Goal: Task Accomplishment & Management: Complete application form

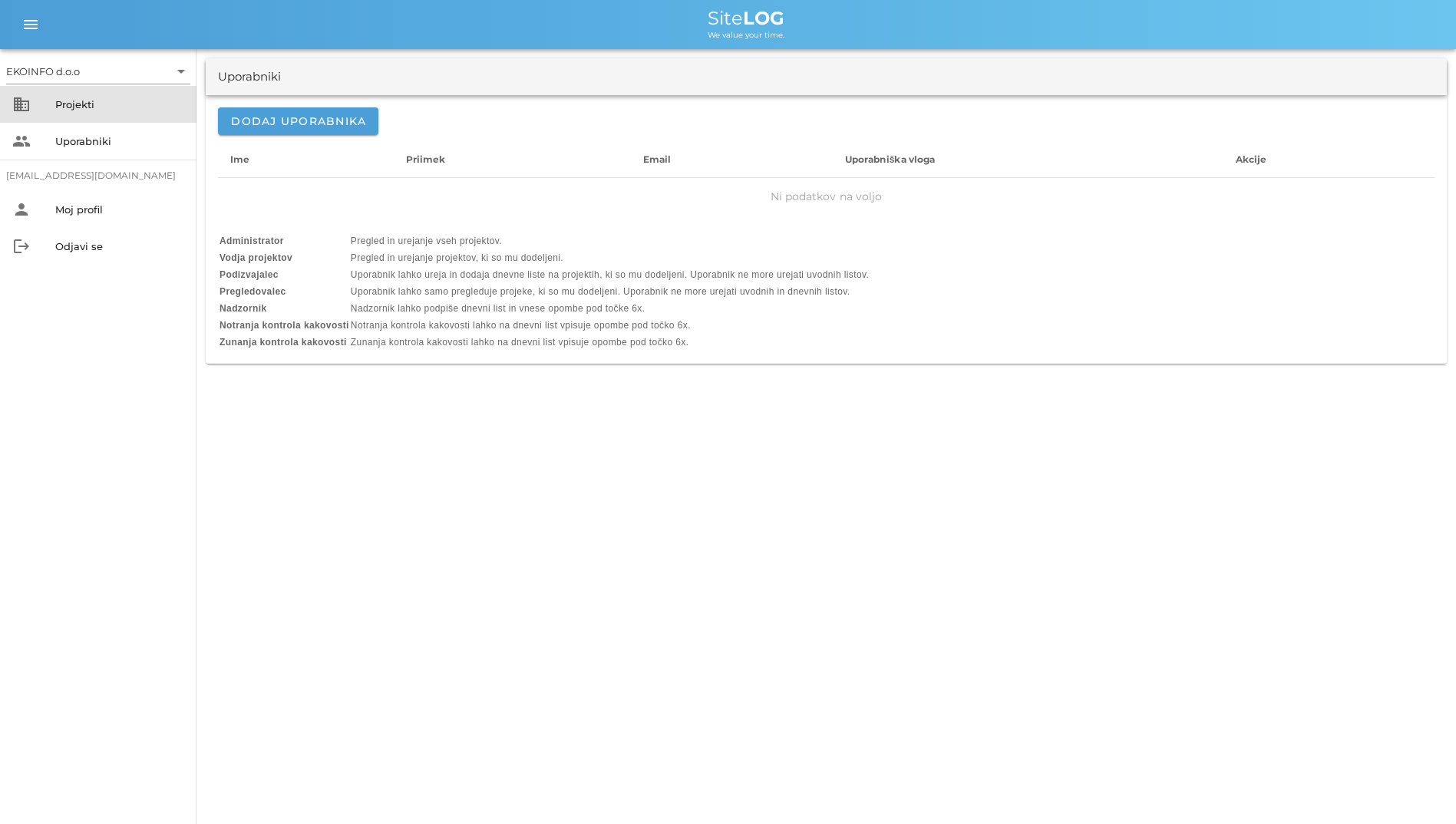
click at [62, 99] on div "Projekti" at bounding box center [120, 104] width 129 height 12
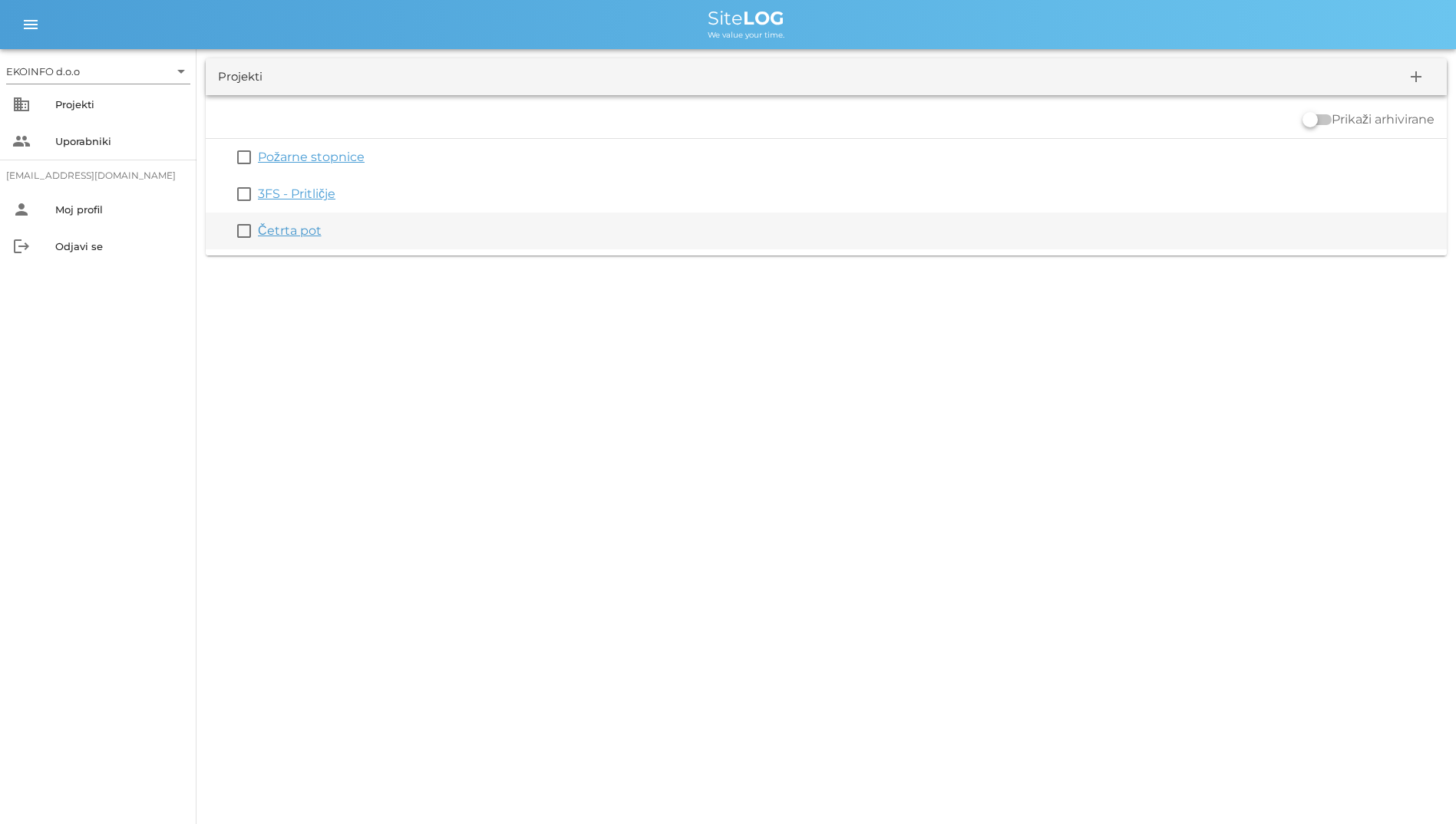
click at [287, 227] on link "Četrta pot" at bounding box center [289, 229] width 64 height 14
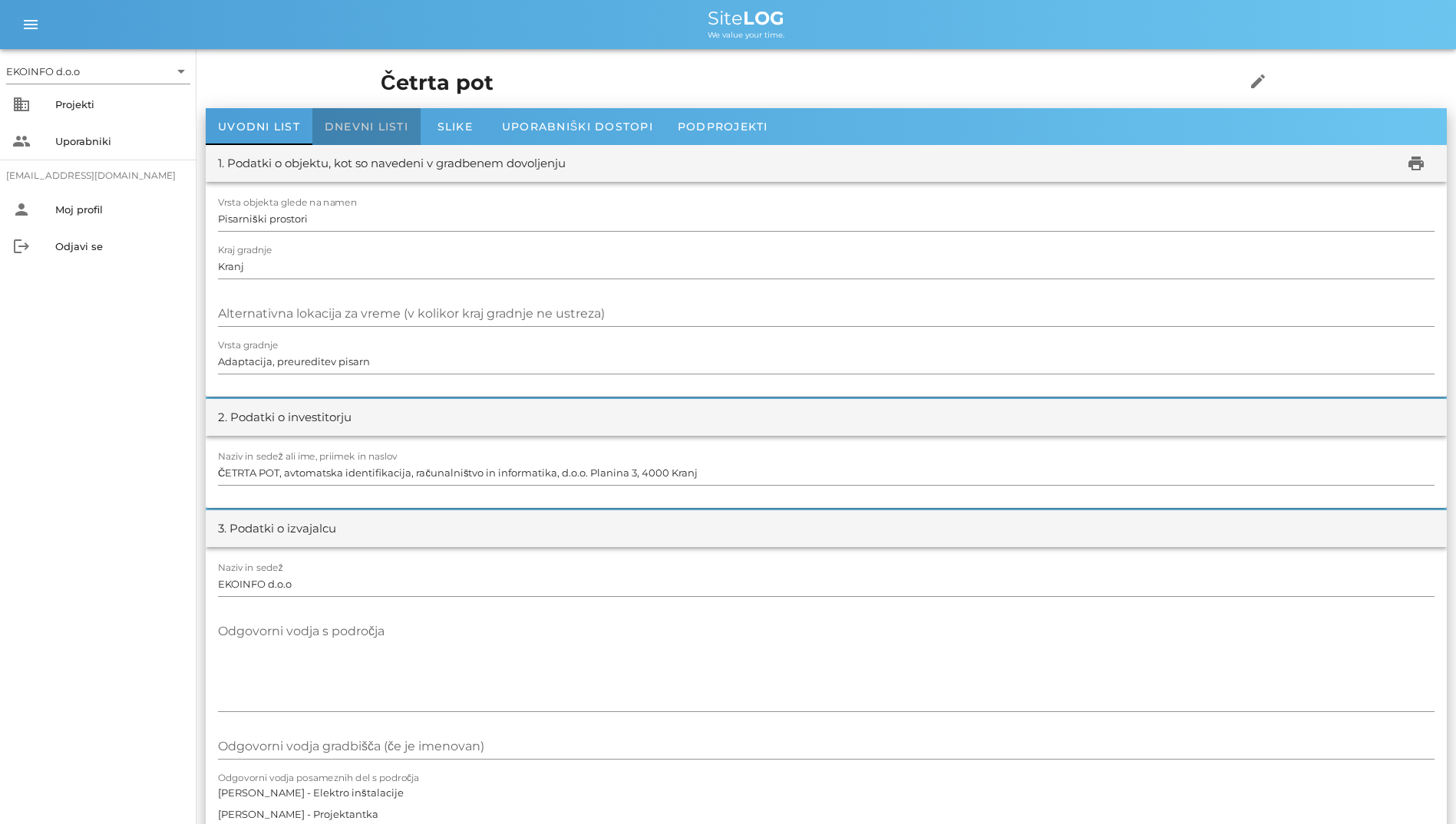
click at [341, 122] on span "Dnevni listi" at bounding box center [366, 126] width 83 height 14
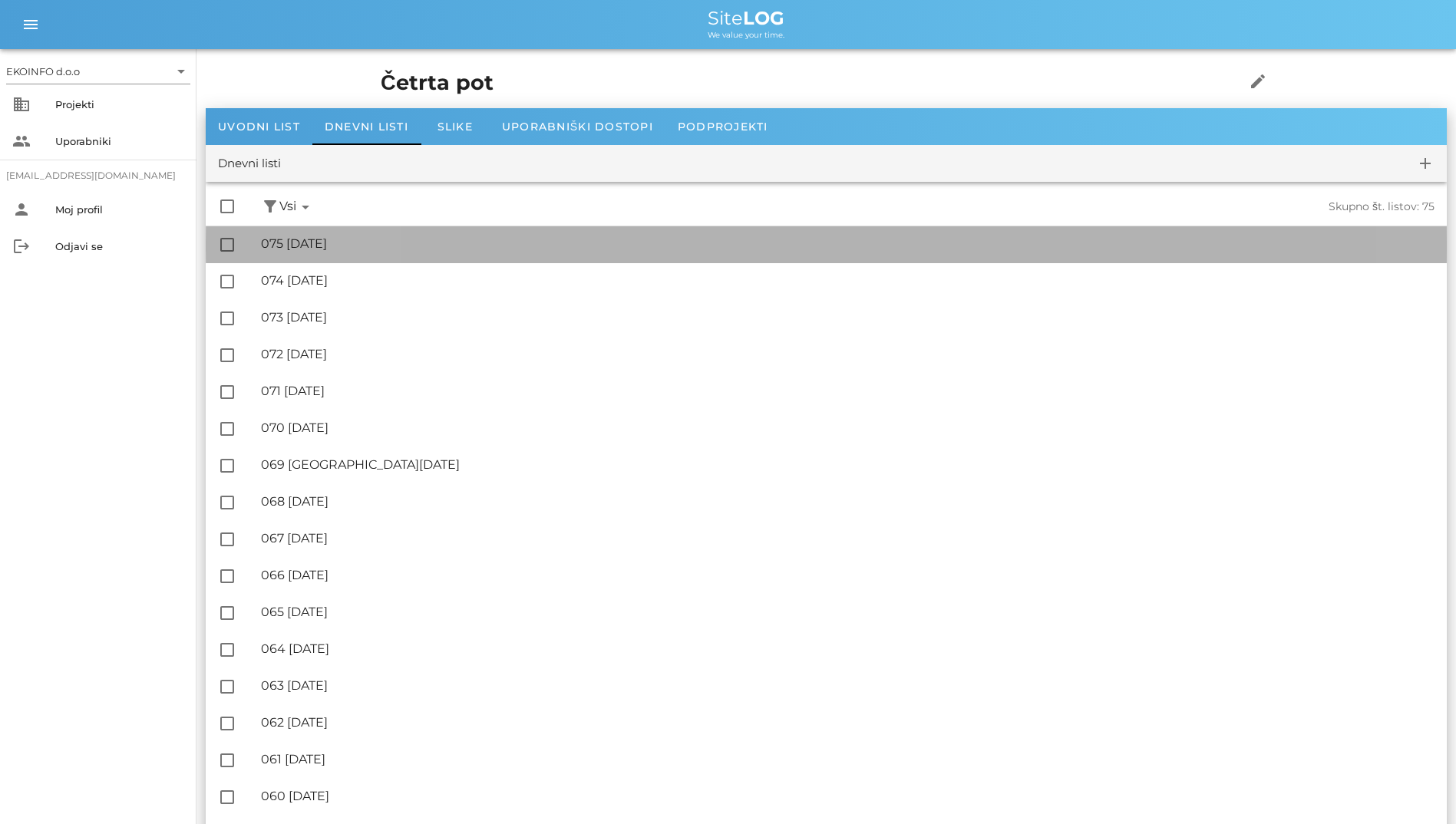
drag, startPoint x: 398, startPoint y: 249, endPoint x: 301, endPoint y: 256, distance: 97.3
click at [301, 256] on div "🔏 075 torek, 09.09.2025 ✓ Podpisal: Nadzornik ✓ Podpisal: Sestavljalec ✓ Podpis…" at bounding box center [847, 244] width 1173 height 34
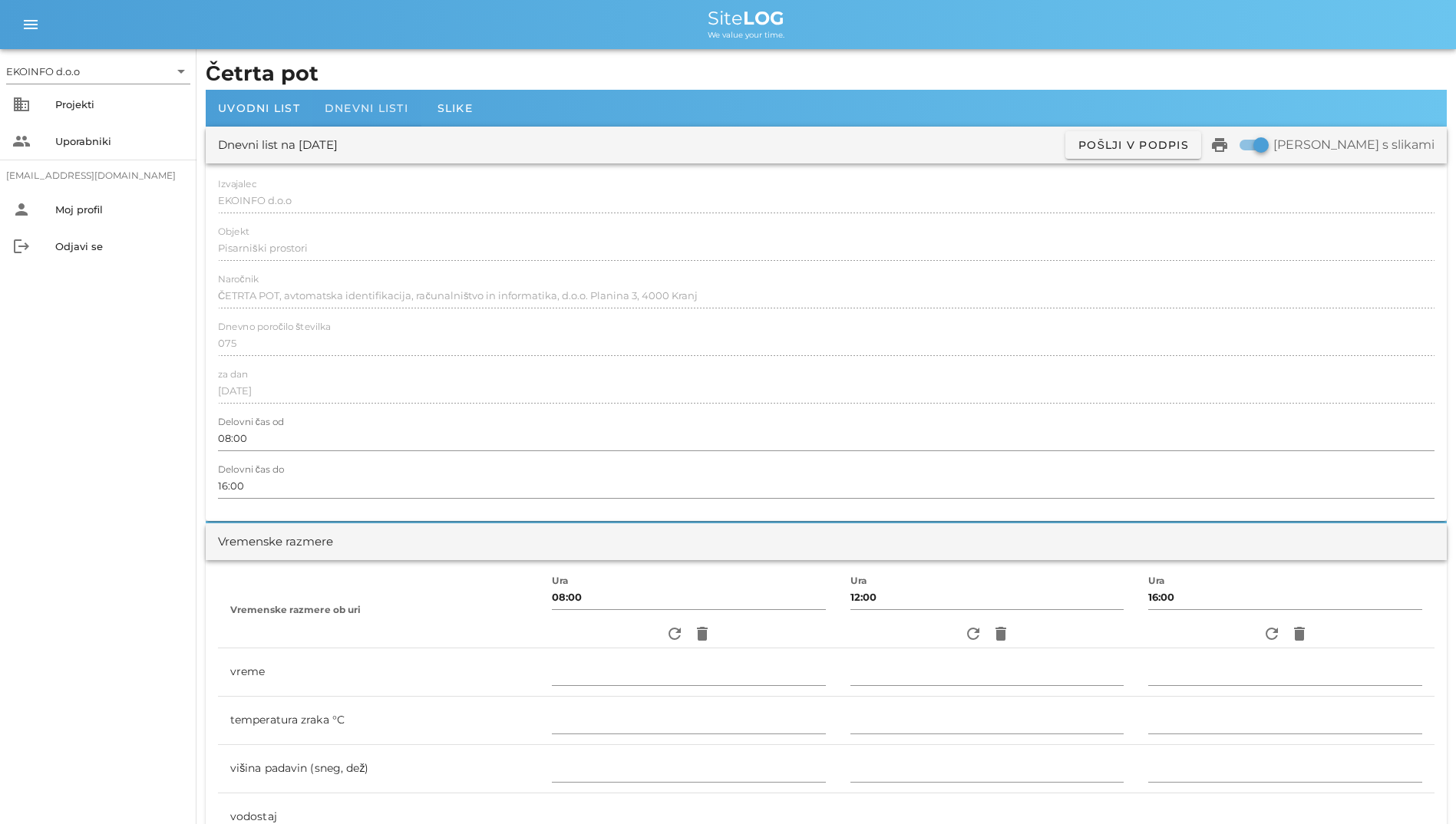
click at [379, 101] on div "Dnevni listi" at bounding box center [366, 108] width 108 height 37
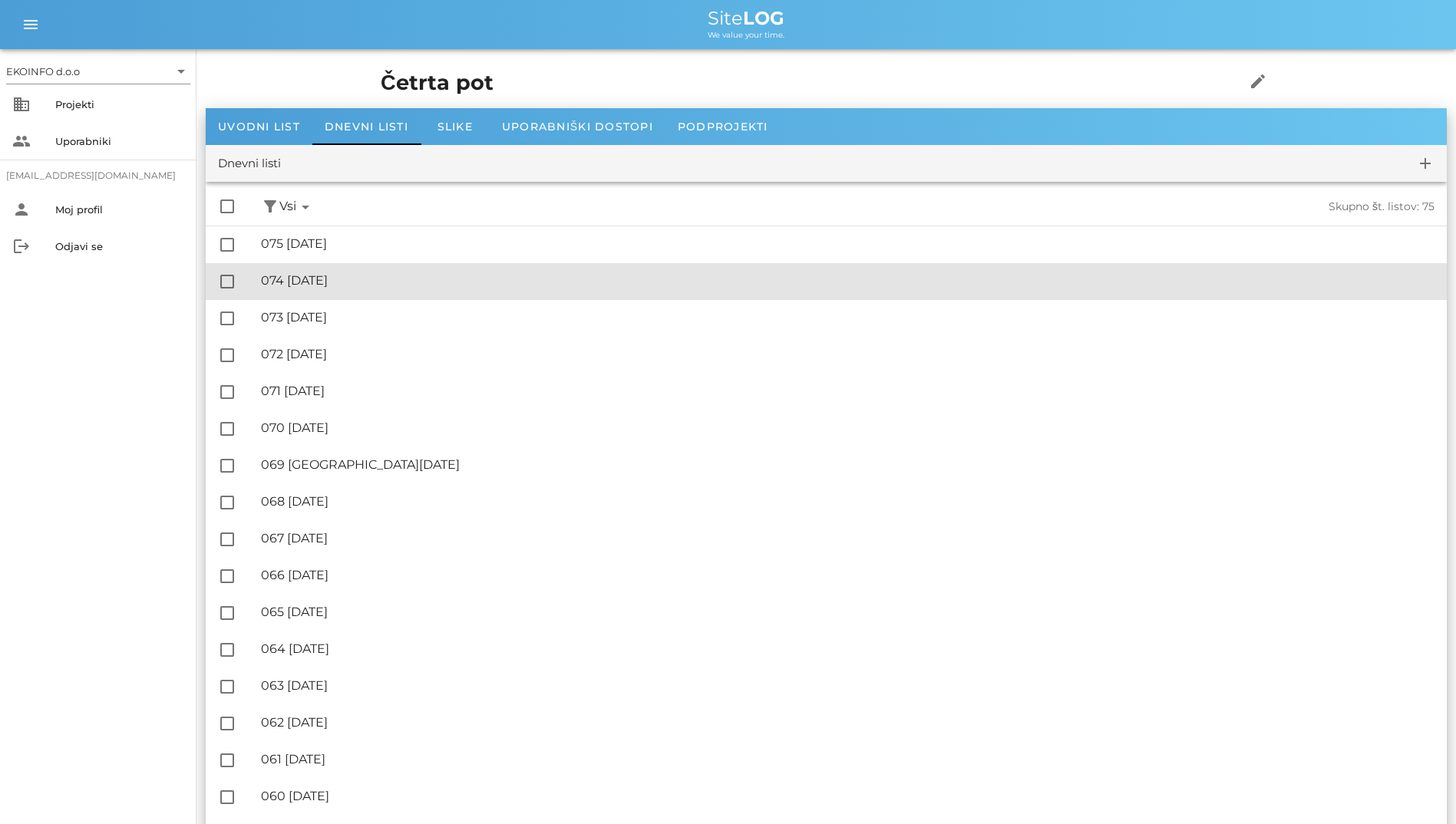
click at [387, 289] on div "🔏 074 ponedeljek, 08.09.2025 ✓ Podpisal: Nadzornik ✓ Podpisal: Sestavljalec ✓ P…" at bounding box center [847, 281] width 1173 height 34
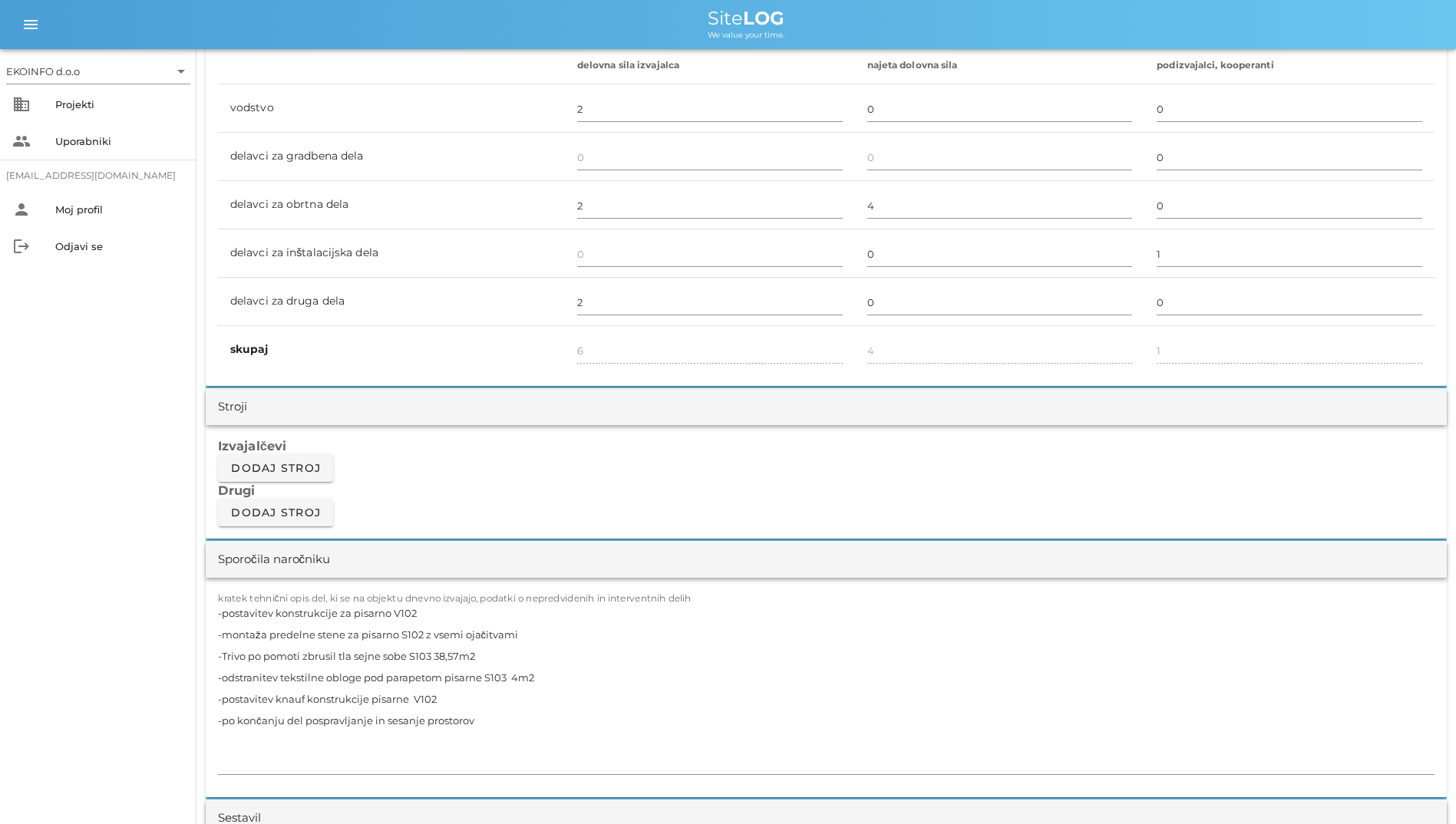
scroll to position [998, 0]
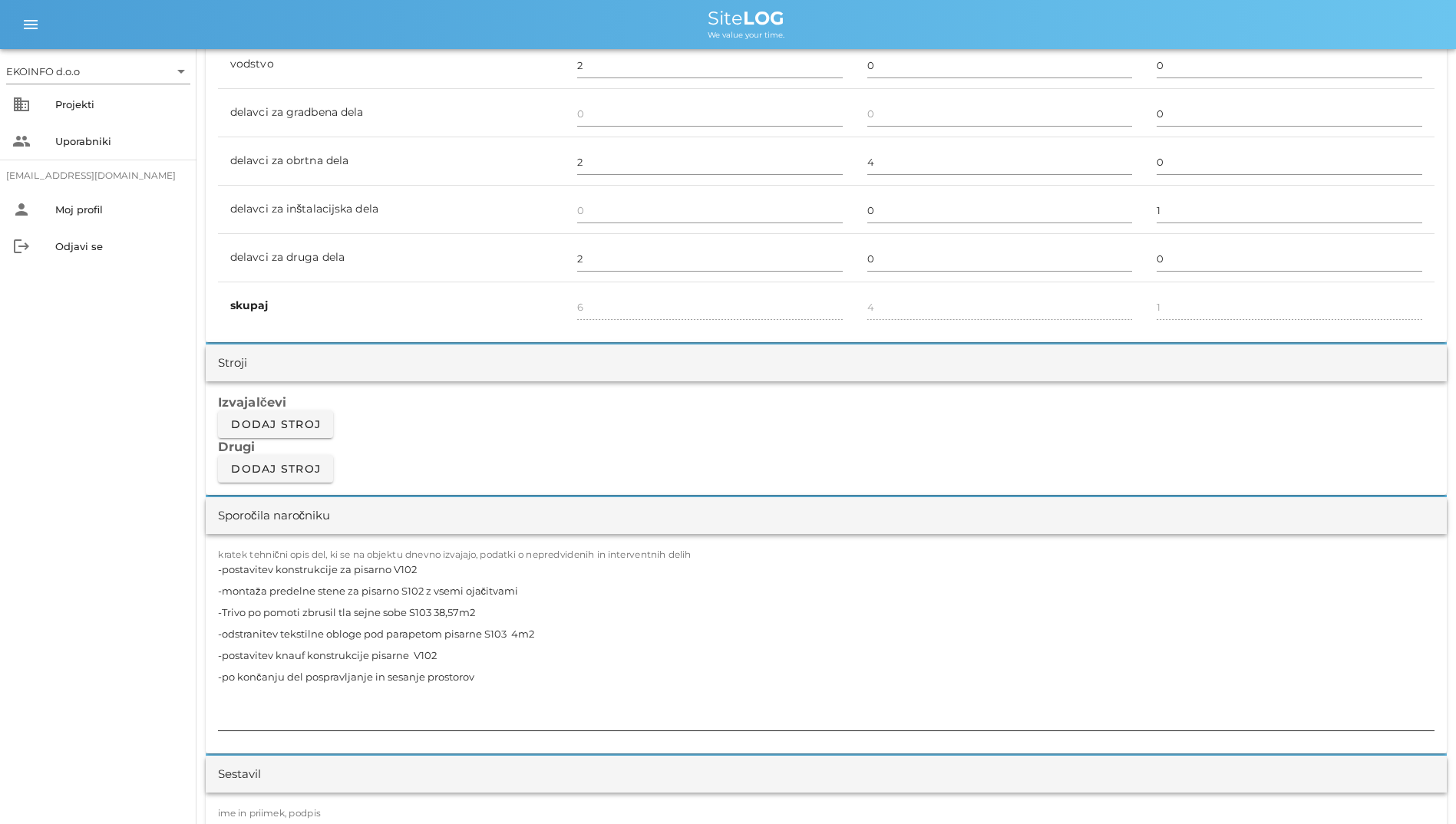
click at [386, 613] on textarea "-postavitev konstrukcije za pisarno V102 -montaža predelne stene za pisarno S10…" at bounding box center [826, 644] width 1216 height 172
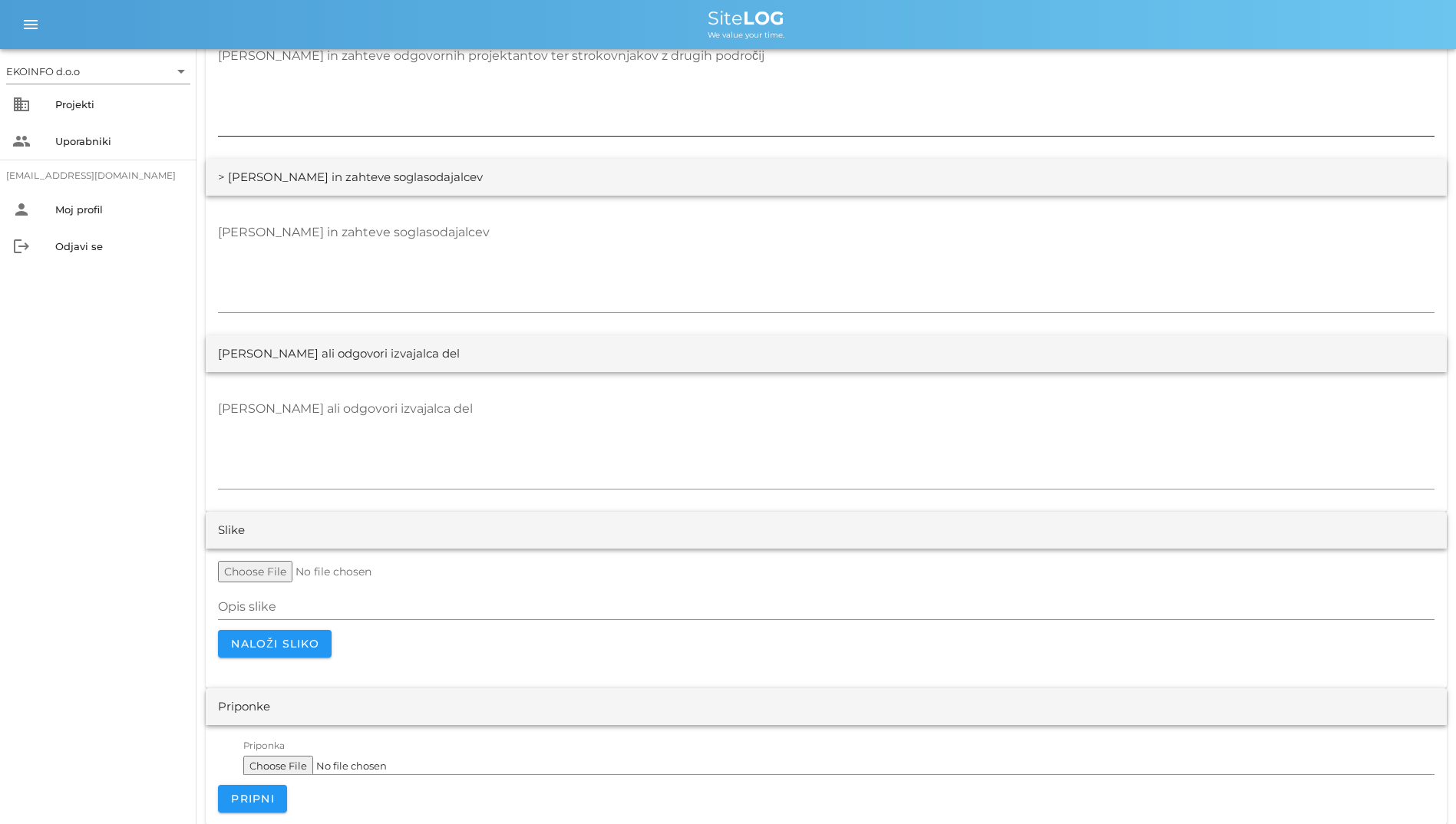
scroll to position [2786, 0]
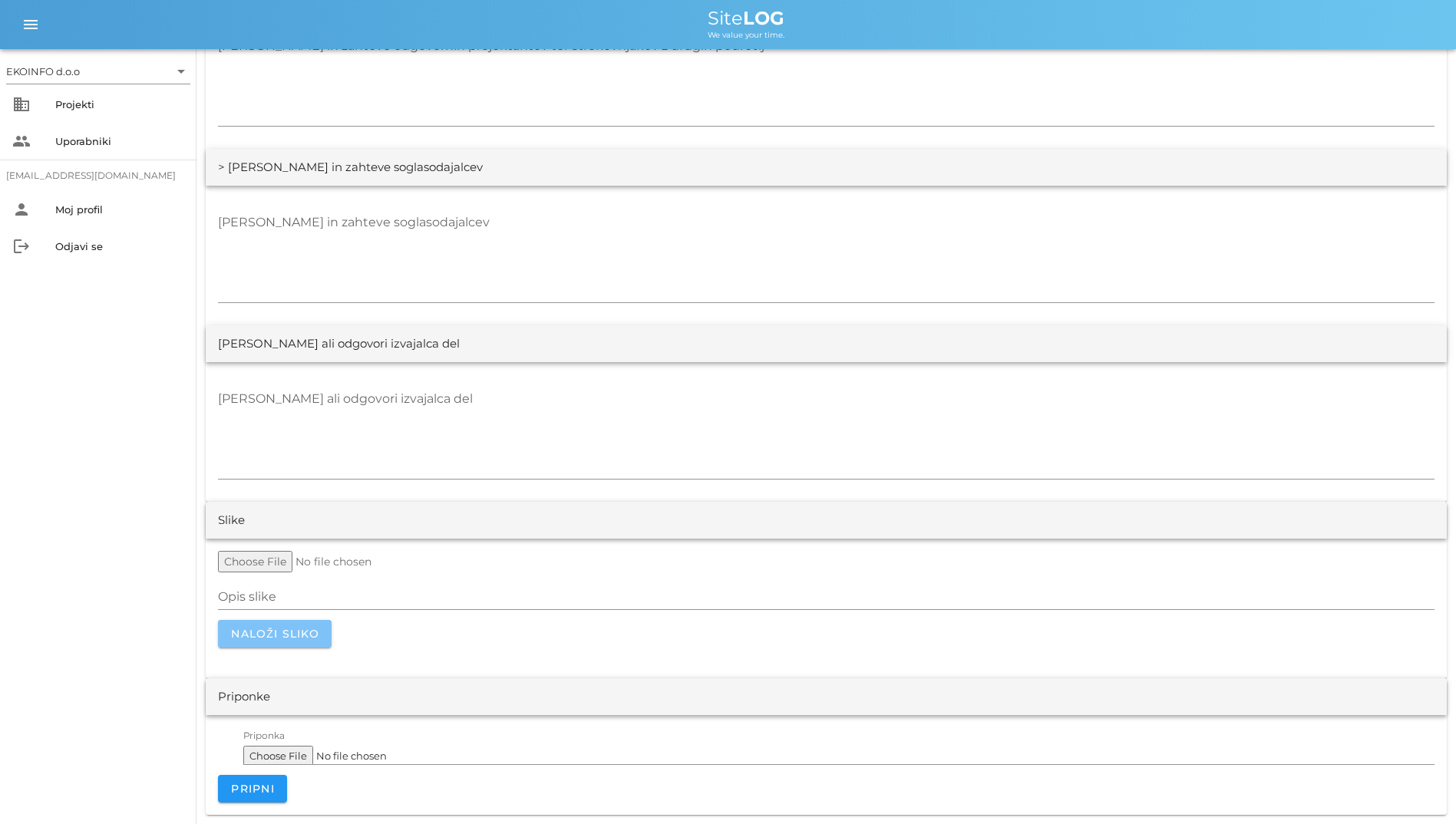
click at [265, 636] on span "Naloži sliko" at bounding box center [275, 633] width 89 height 14
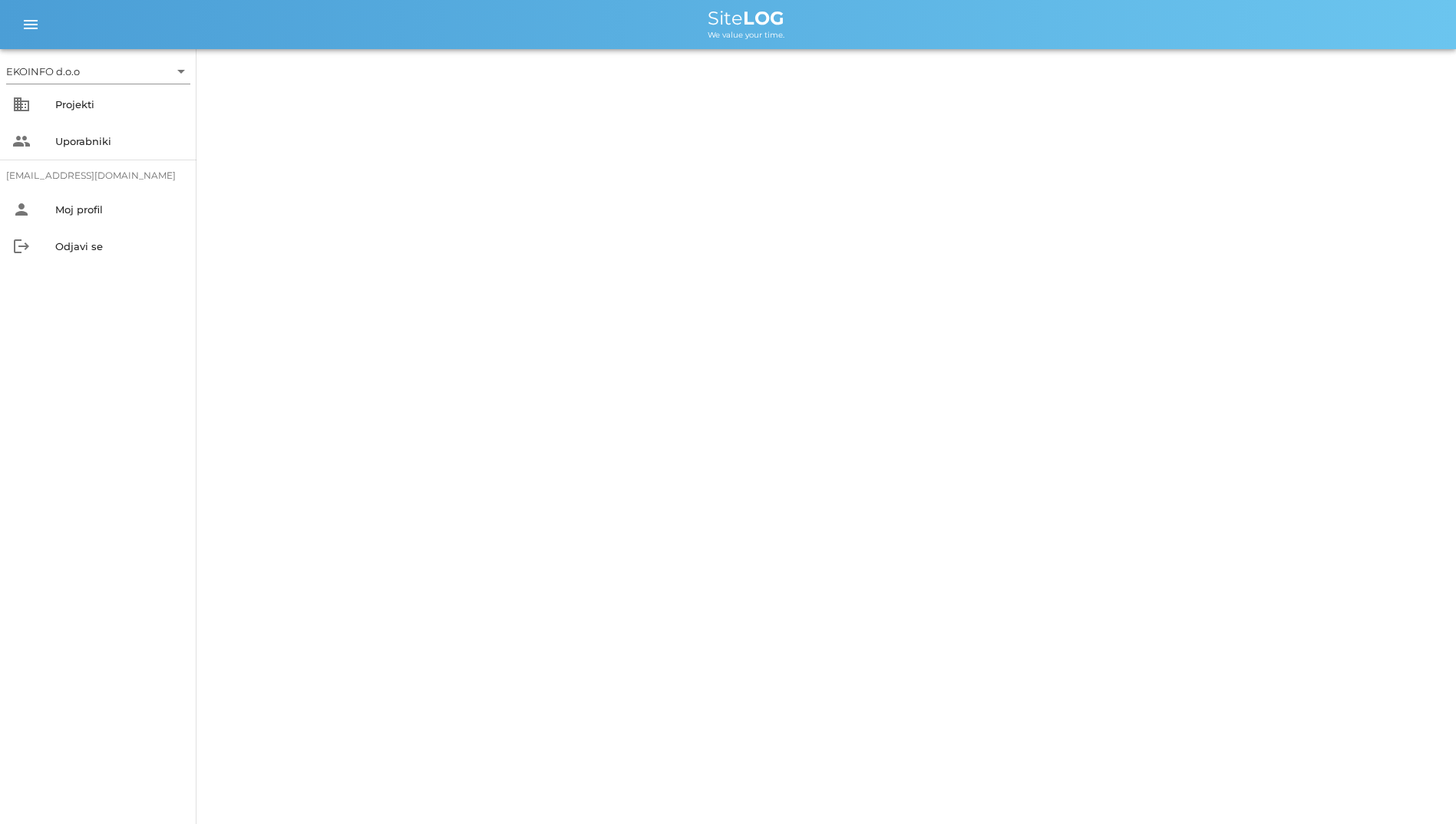
click at [188, 557] on div "EKOINFO d.o.o arrow_drop_down business Projekti people Uporabniki [EMAIL_ADDRES…" at bounding box center [98, 436] width 196 height 775
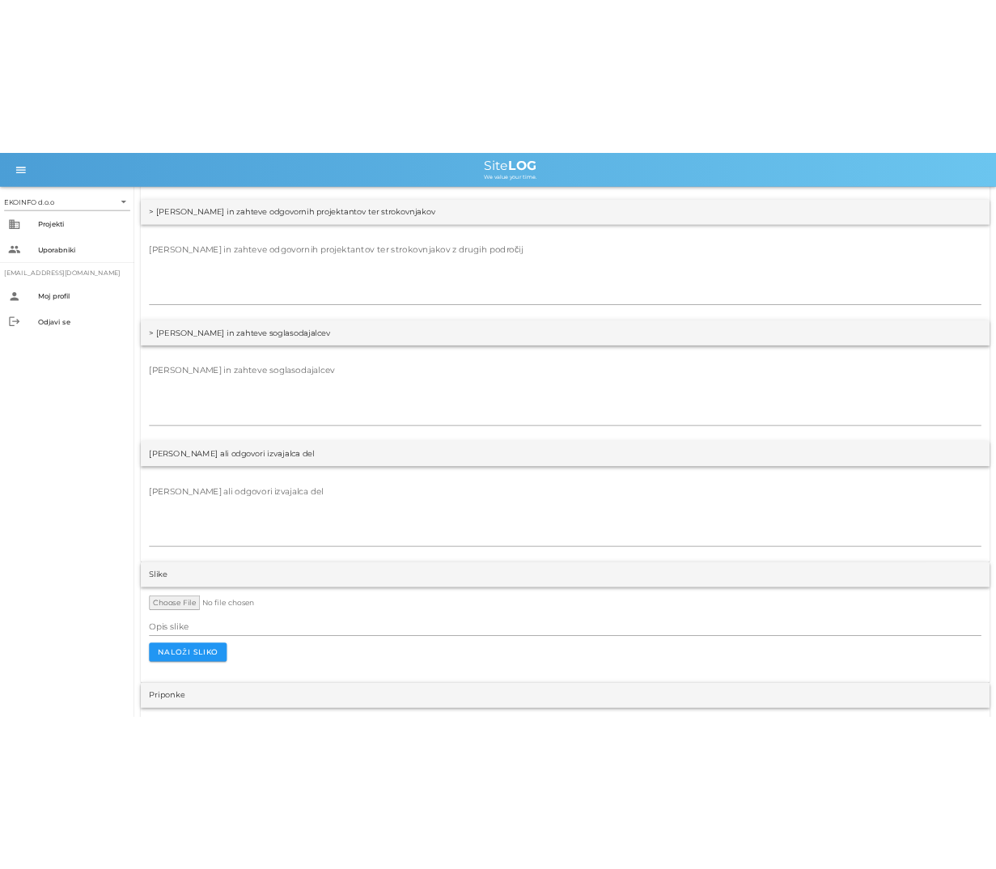
scroll to position [2938, 0]
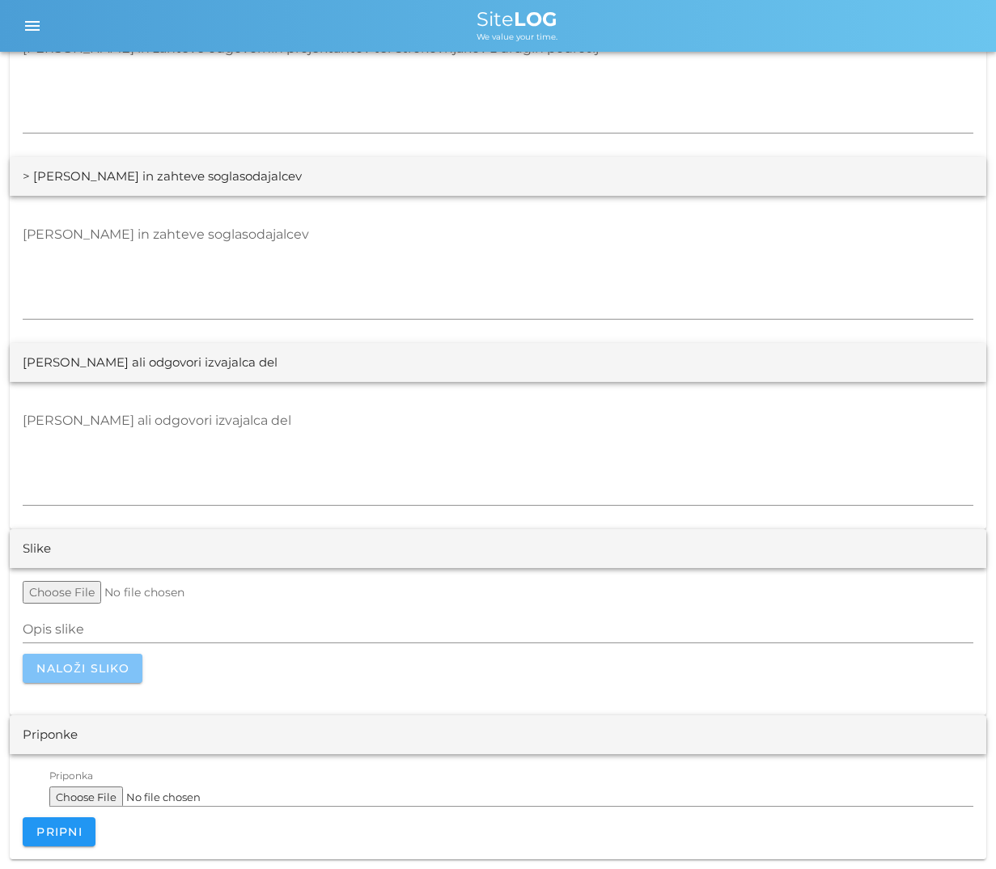
click at [83, 678] on button "Naloži sliko" at bounding box center [83, 668] width 120 height 29
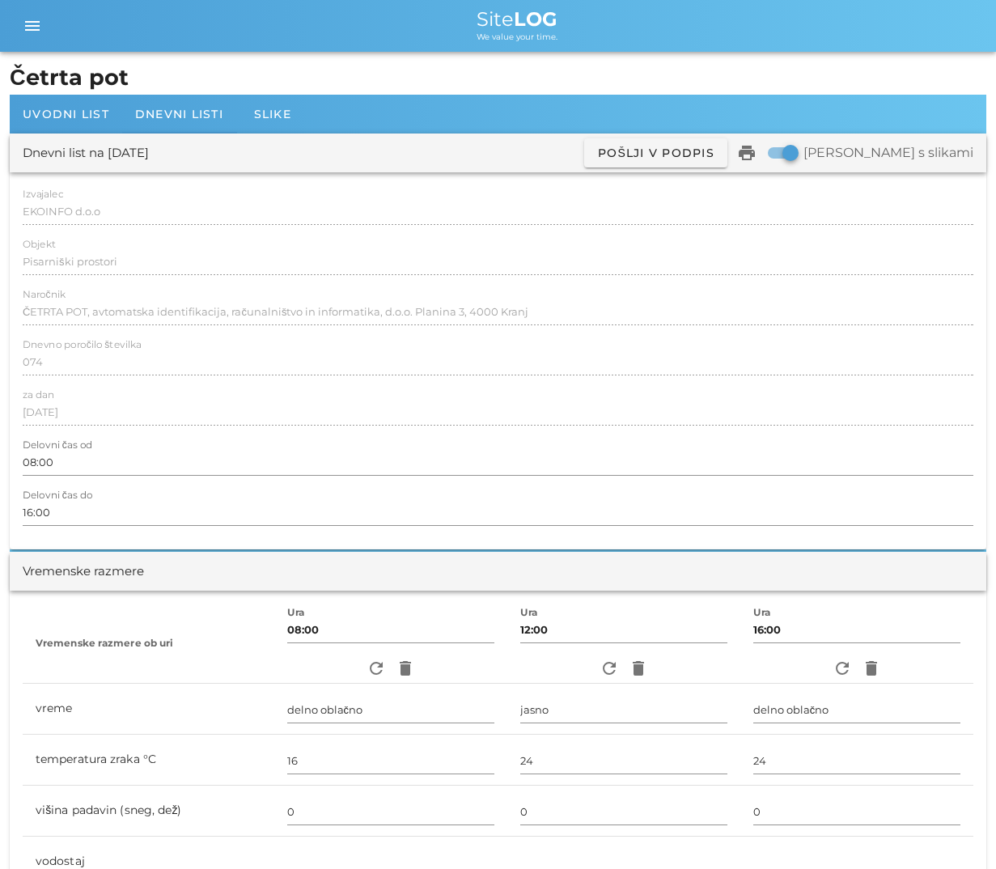
scroll to position [2938, 0]
